Goal: Transaction & Acquisition: Purchase product/service

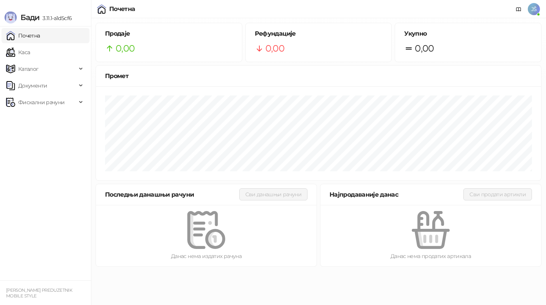
click at [61, 44] on ul "Почетна [PERSON_NAME] Документи Фискални рачуни" at bounding box center [45, 154] width 91 height 254
click at [30, 52] on link "Каса" at bounding box center [18, 52] width 24 height 15
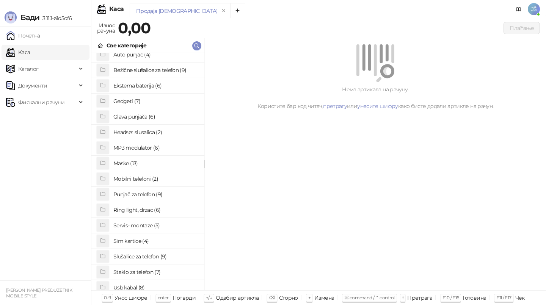
scroll to position [32, 0]
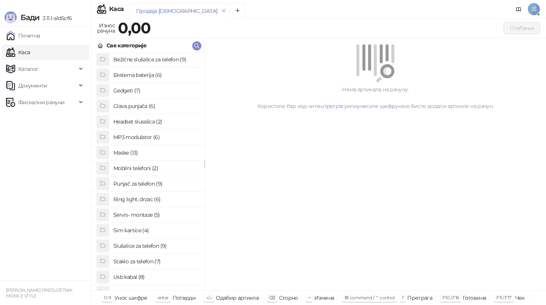
click at [135, 263] on h4 "Staklo za telefon (7)" at bounding box center [155, 261] width 85 height 12
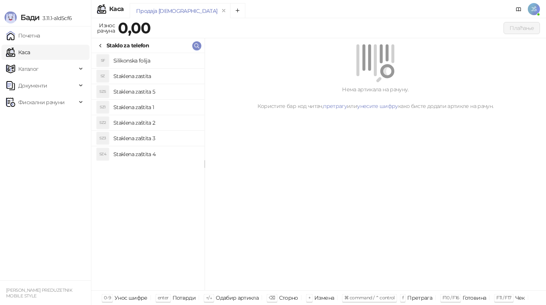
click at [142, 58] on h4 "Silikonska folija" at bounding box center [155, 61] width 85 height 12
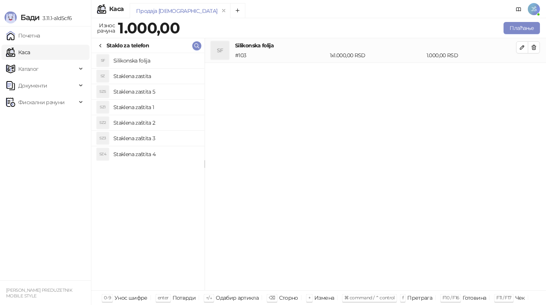
click at [142, 58] on h4 "Silikonska folija" at bounding box center [155, 61] width 85 height 12
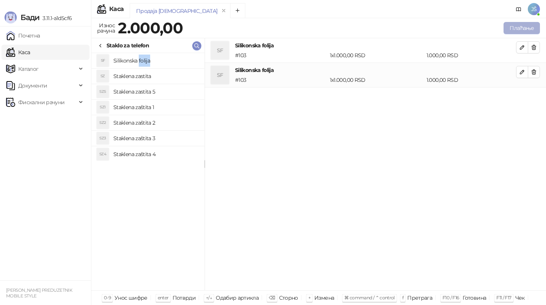
click at [520, 22] on button "Плаћање" at bounding box center [521, 28] width 36 height 12
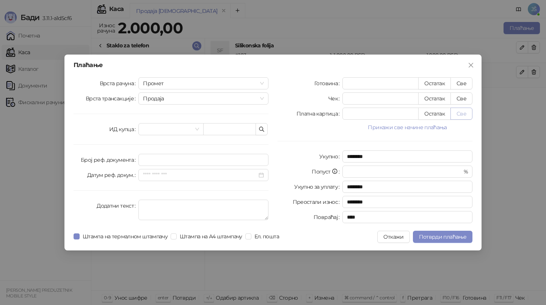
click at [463, 112] on button "Све" at bounding box center [461, 114] width 22 height 12
type input "****"
click at [420, 234] on span "Потврди плаћање" at bounding box center [442, 236] width 47 height 7
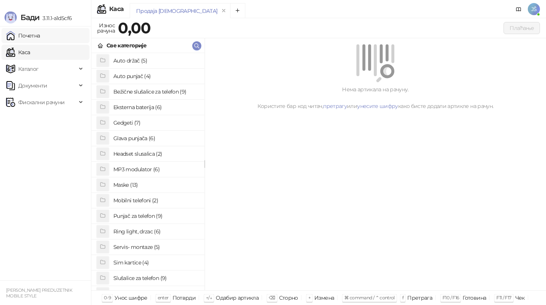
click at [40, 34] on link "Почетна" at bounding box center [23, 35] width 34 height 15
